Goal: Transaction & Acquisition: Purchase product/service

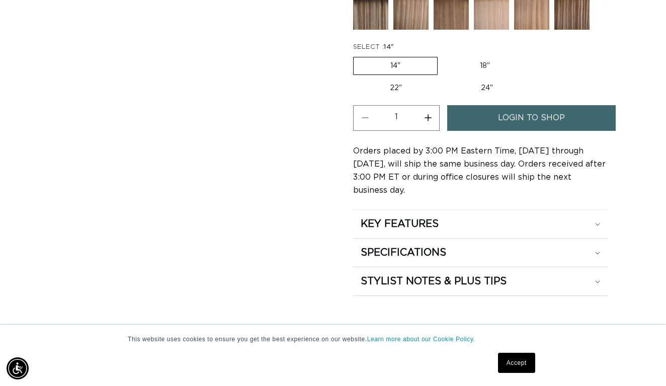
scroll to position [0, 595]
click at [402, 89] on label "22" Variant sold out or unavailable" at bounding box center [396, 88] width 86 height 17
click at [532, 55] on input "22" Variant sold out or unavailable" at bounding box center [532, 55] width 1 height 1
radio input "true"
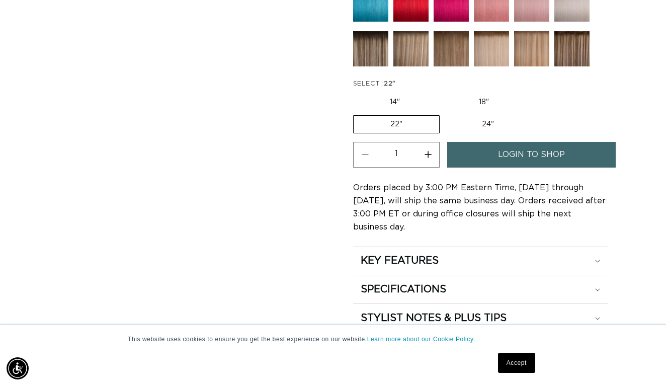
scroll to position [0, 1190]
click at [431, 157] on button "Increase quantity for 1B/60 Rooted - Tape In" at bounding box center [428, 155] width 23 height 26
type input "2"
click at [511, 152] on span "login to shop" at bounding box center [531, 155] width 67 height 26
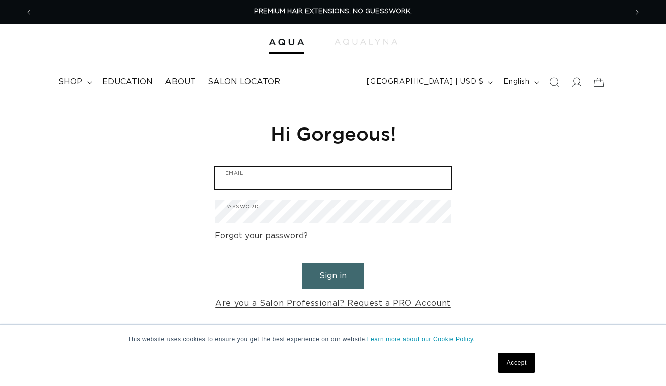
type input "yourdayyourway10@gmail.com"
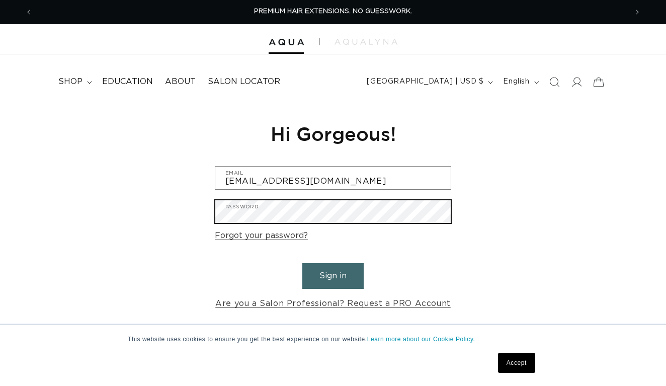
click at [333, 274] on button "Sign in" at bounding box center [333, 276] width 61 height 26
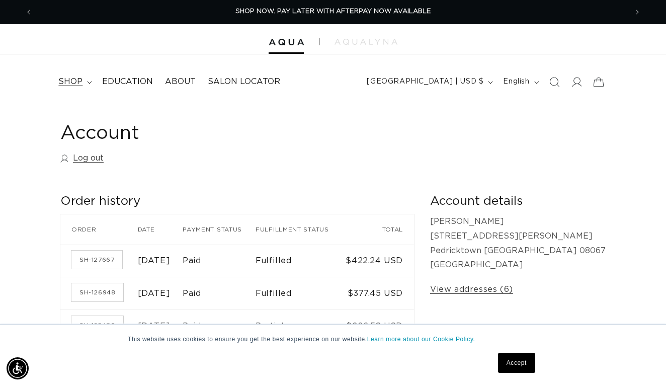
click at [76, 80] on span "shop" at bounding box center [70, 82] width 24 height 11
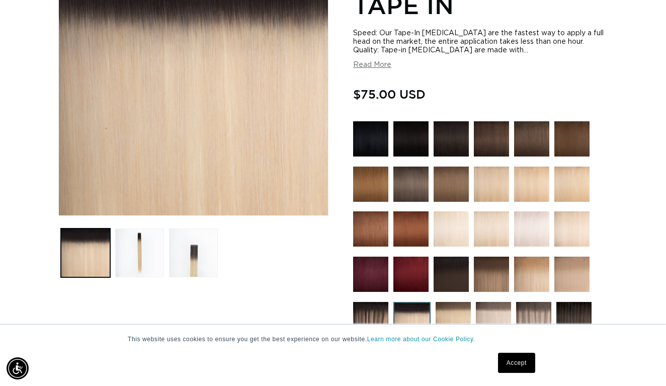
scroll to position [197, 0]
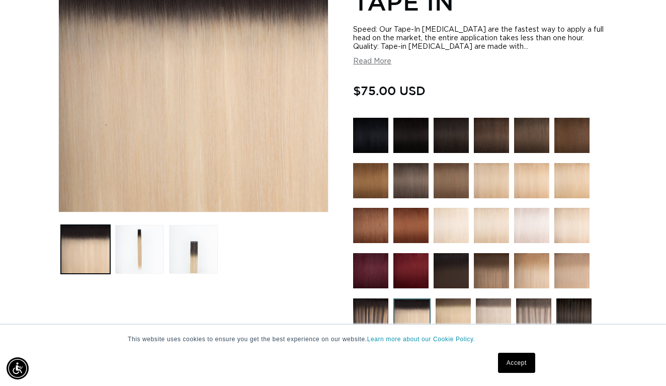
click at [518, 367] on link "Accept" at bounding box center [516, 363] width 37 height 20
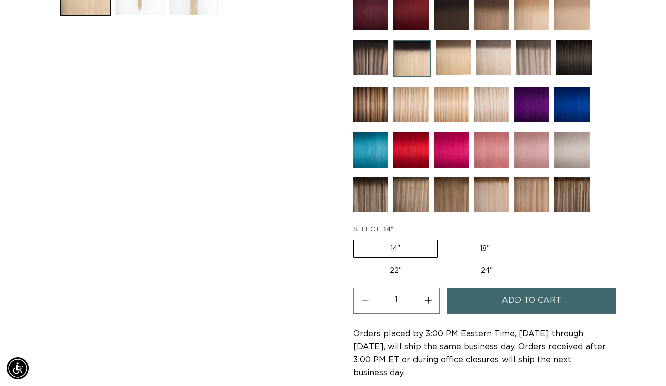
scroll to position [457, 0]
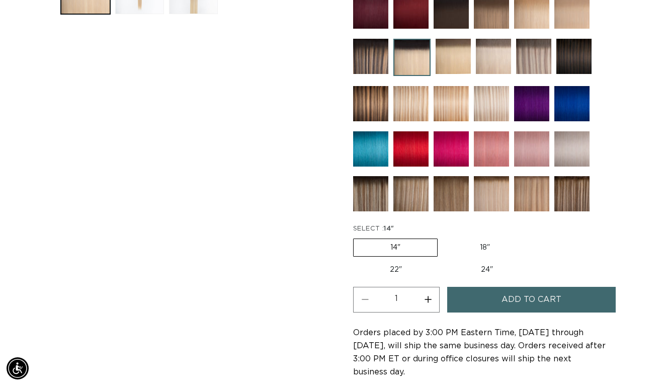
click at [394, 268] on label "22" Variant sold out or unavailable" at bounding box center [396, 269] width 86 height 17
click at [532, 237] on input "22" Variant sold out or unavailable" at bounding box center [532, 237] width 1 height 1
radio input "true"
click at [430, 300] on button "Increase quantity for 1B/60 Rooted - Tape In" at bounding box center [428, 300] width 23 height 26
type input "2"
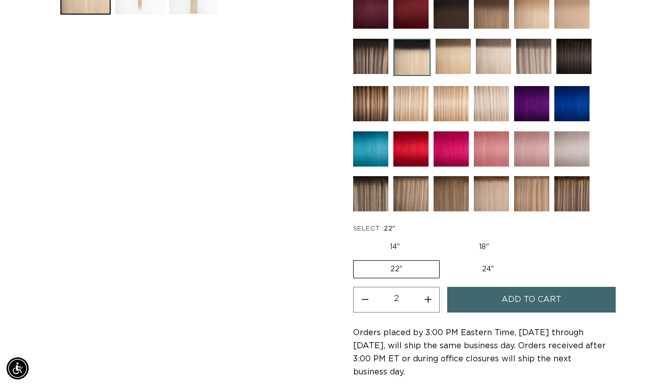
click at [496, 295] on button "Add to cart" at bounding box center [532, 300] width 169 height 26
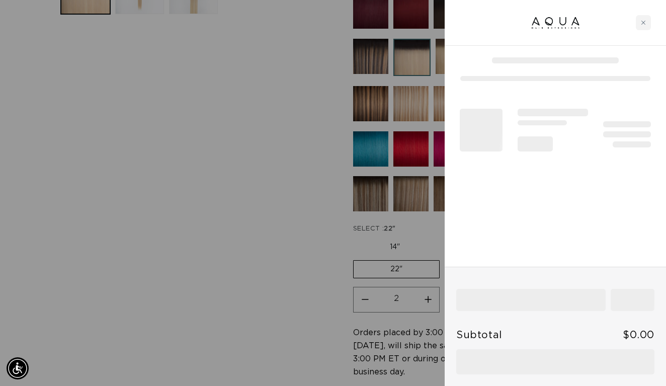
scroll to position [0, 1190]
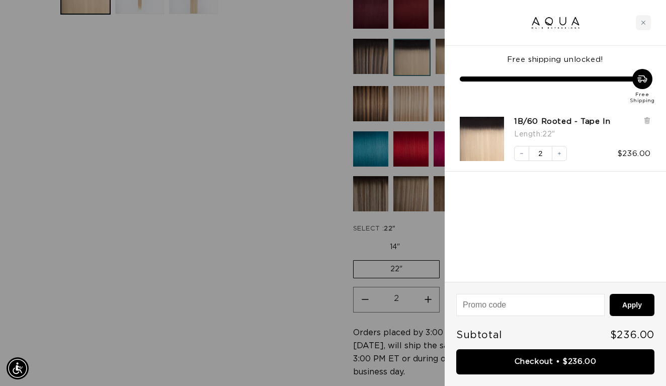
click at [290, 238] on div at bounding box center [333, 193] width 666 height 386
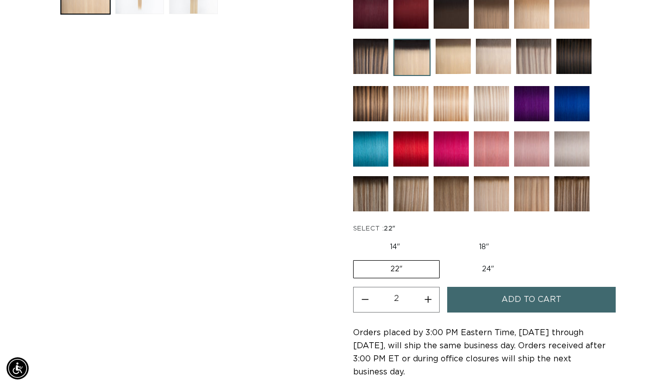
scroll to position [0, 0]
click at [373, 66] on img at bounding box center [370, 56] width 35 height 35
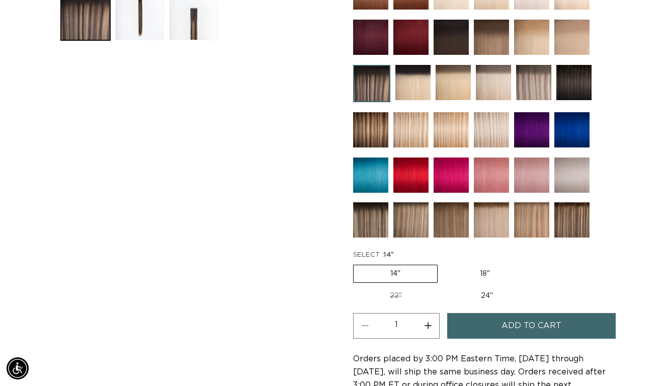
scroll to position [432, 0]
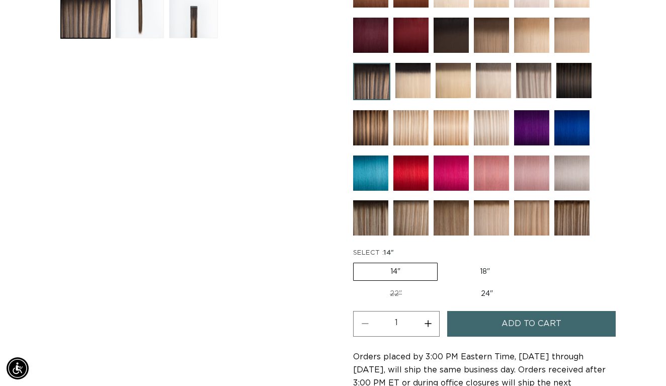
click at [389, 292] on label "22" Variant sold out or unavailable" at bounding box center [396, 293] width 86 height 17
click at [532, 261] on input "22" Variant sold out or unavailable" at bounding box center [532, 261] width 1 height 1
radio input "true"
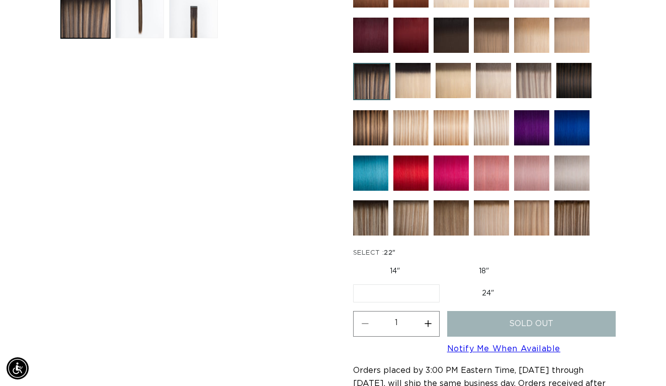
scroll to position [0, 1190]
click at [428, 325] on button "Increase quantity for Pacific Balayage - Tape In" at bounding box center [428, 324] width 23 height 26
type input "2"
click at [481, 292] on label "24" Variant sold out or unavailable" at bounding box center [488, 293] width 86 height 17
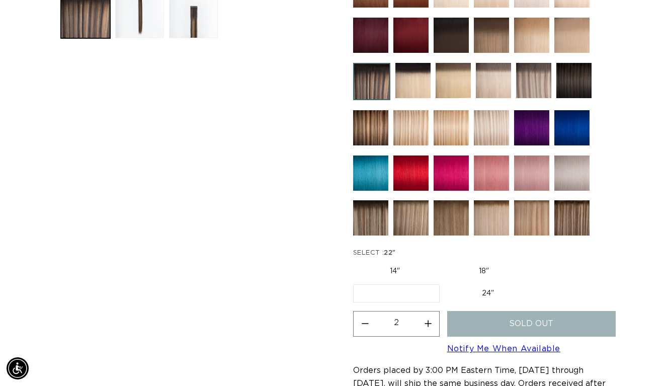
click at [445, 283] on input "24" Variant sold out or unavailable" at bounding box center [445, 282] width 1 height 1
radio input "true"
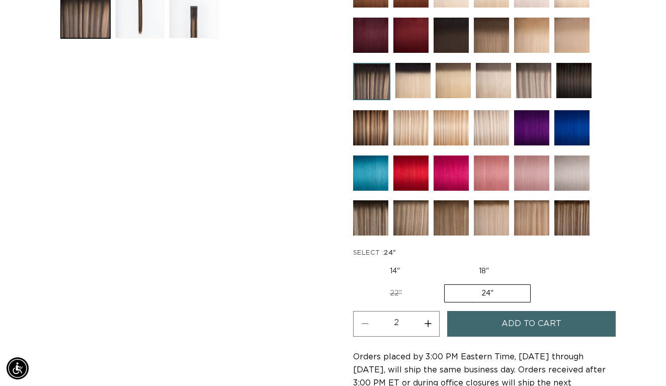
type input "1"
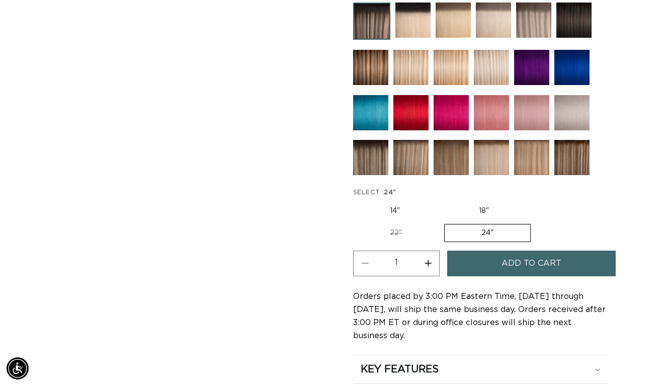
scroll to position [514, 0]
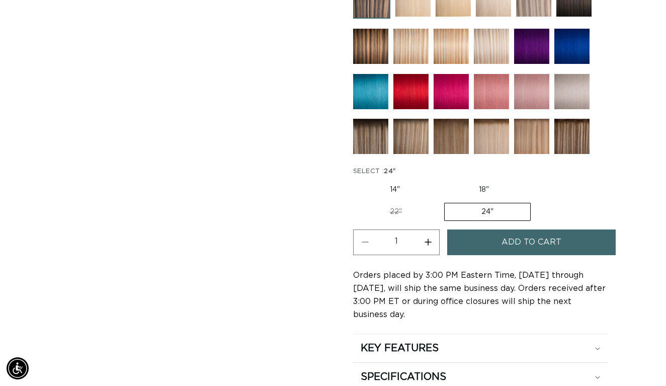
click at [406, 206] on label "22" Variant sold out or unavailable" at bounding box center [396, 211] width 86 height 17
click at [531, 180] on input "22" Variant sold out or unavailable" at bounding box center [531, 179] width 1 height 1
radio input "true"
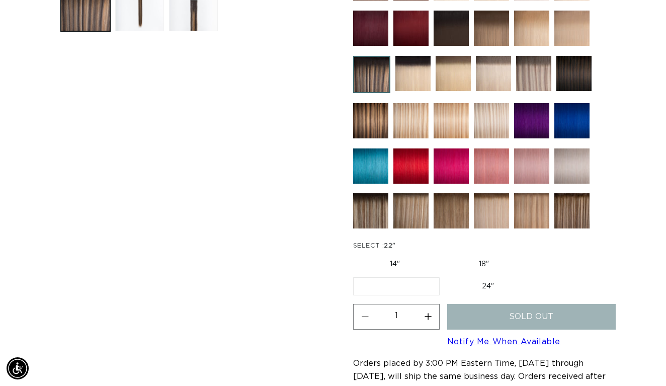
scroll to position [454, 0]
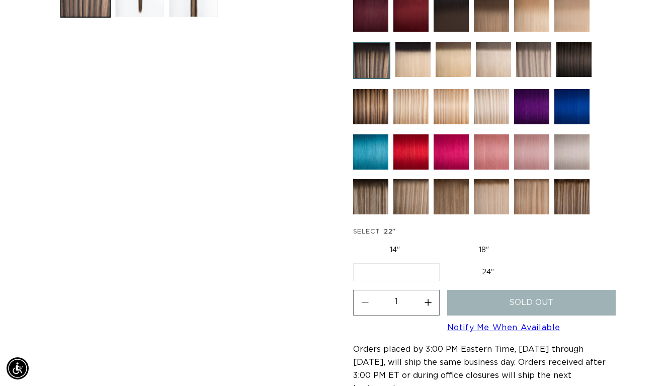
click at [472, 269] on label "24" Variant sold out or unavailable" at bounding box center [488, 272] width 86 height 17
click at [445, 262] on input "24" Variant sold out or unavailable" at bounding box center [445, 261] width 1 height 1
radio input "true"
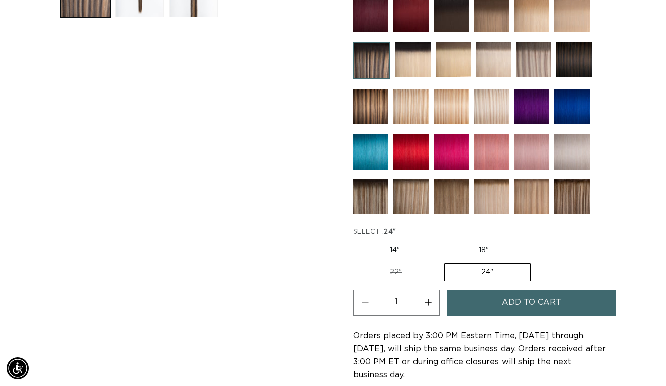
click at [429, 303] on button "Increase quantity for Pacific Balayage - Tape In" at bounding box center [428, 303] width 23 height 26
type input "2"
click at [507, 305] on span "Add to cart" at bounding box center [532, 303] width 60 height 26
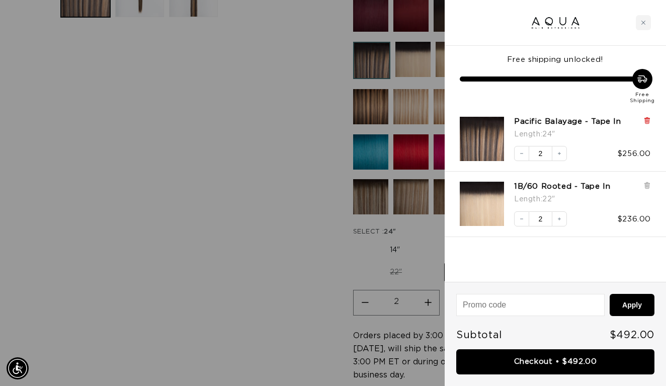
click at [648, 122] on icon at bounding box center [647, 120] width 4 height 5
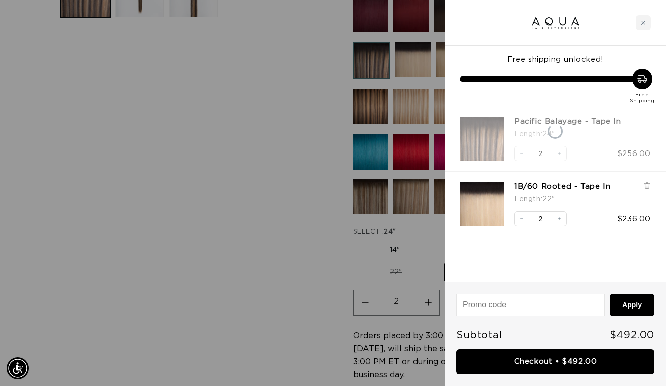
scroll to position [0, 1190]
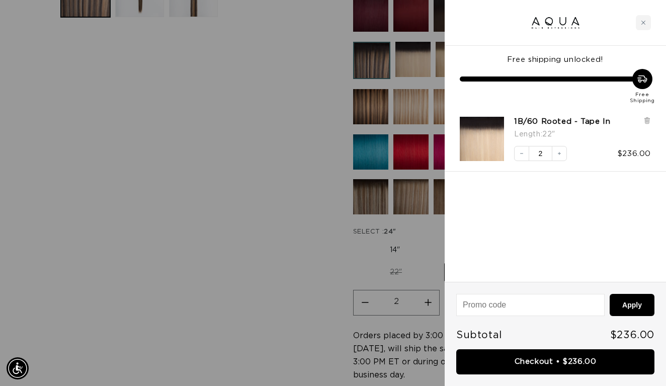
click at [384, 53] on div at bounding box center [333, 193] width 666 height 386
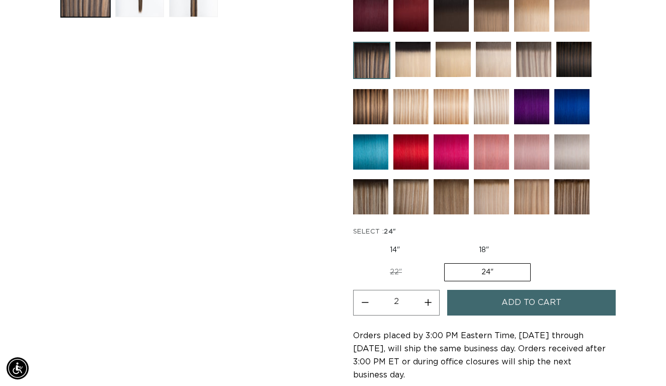
scroll to position [0, 0]
click at [374, 54] on img at bounding box center [371, 60] width 37 height 37
